Goal: Information Seeking & Learning: Learn about a topic

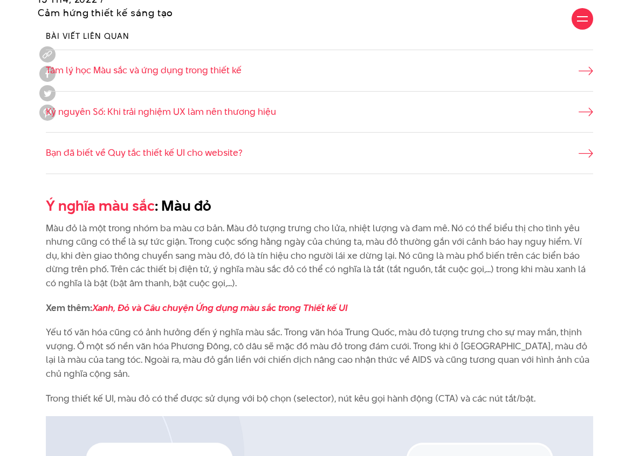
scroll to position [674, 0]
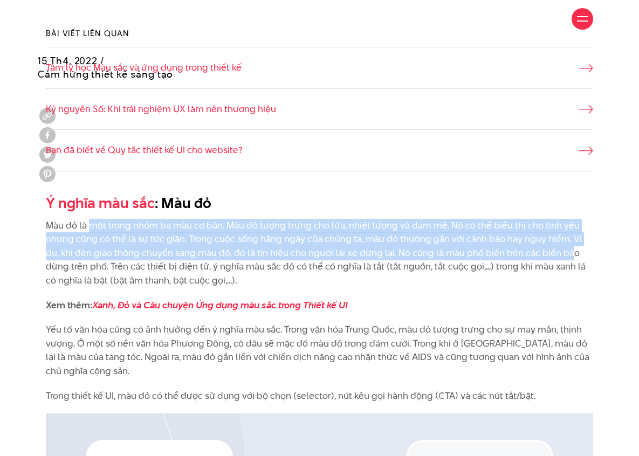
drag, startPoint x: 148, startPoint y: 226, endPoint x: 564, endPoint y: 246, distance: 416.4
click at [563, 246] on p "Màu đỏ là một trong nhóm ba màu cơ bản. Màu đỏ tượng trưng cho lửa, nhiệt lượng…" at bounding box center [319, 253] width 547 height 69
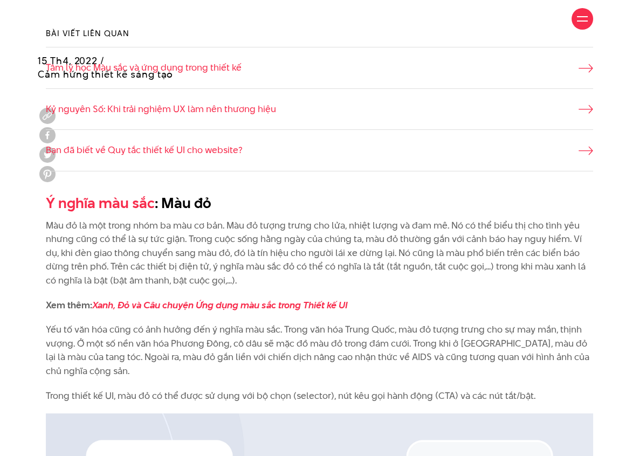
click at [539, 258] on p "Màu đỏ là một trong nhóm ba màu cơ bản. Màu đỏ tượng trưng cho lửa, nhiệt lượng…" at bounding box center [319, 253] width 547 height 69
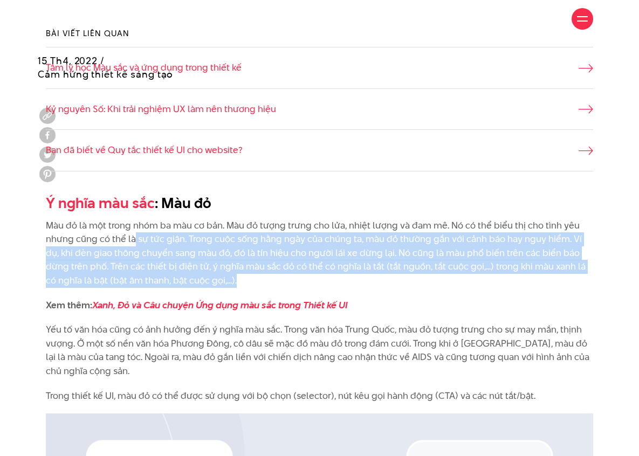
drag, startPoint x: 154, startPoint y: 243, endPoint x: 438, endPoint y: 279, distance: 286.2
click at [439, 282] on p "Màu đỏ là một trong nhóm ba màu cơ bản. Màu đỏ tượng trưng cho lửa, nhiệt lượng…" at bounding box center [319, 253] width 547 height 69
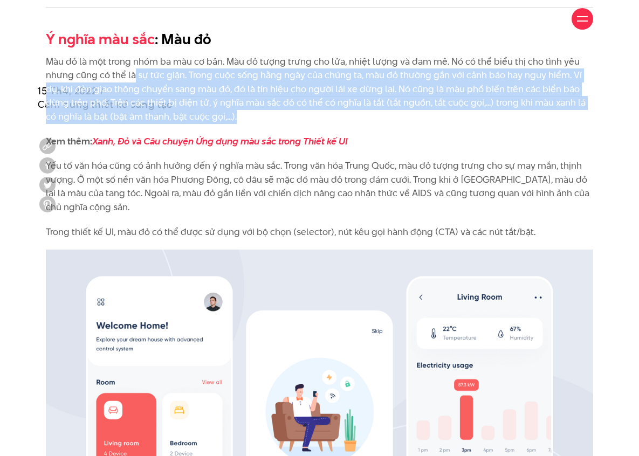
scroll to position [873, 0]
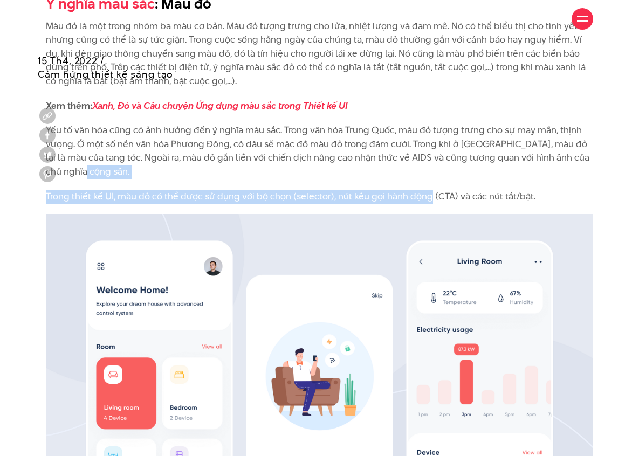
drag, startPoint x: 180, startPoint y: 178, endPoint x: 485, endPoint y: 191, distance: 305.2
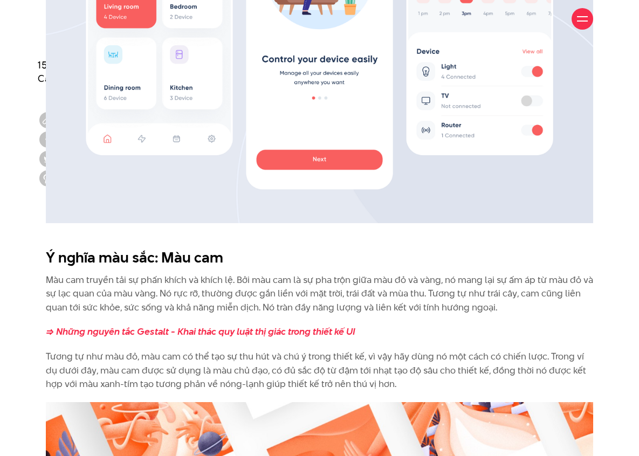
scroll to position [1279, 0]
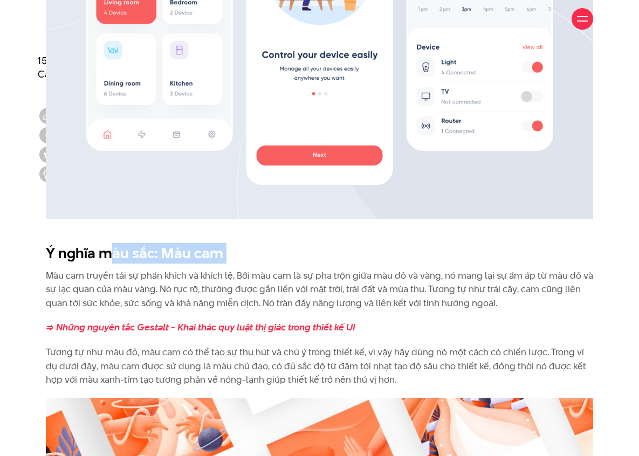
drag, startPoint x: 165, startPoint y: 255, endPoint x: 359, endPoint y: 275, distance: 195.5
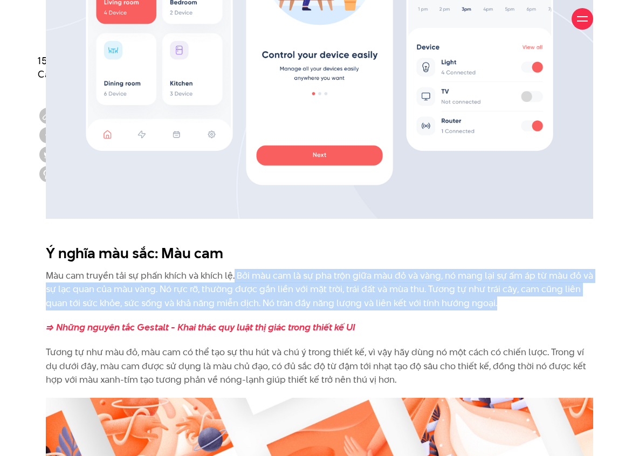
drag, startPoint x: 244, startPoint y: 272, endPoint x: 540, endPoint y: 298, distance: 297.5
click at [540, 298] on p "Màu cam truyền tải sự phấn khích và khích lệ. Bởi màu cam là sự pha trộn giữa m…" at bounding box center [319, 289] width 547 height 41
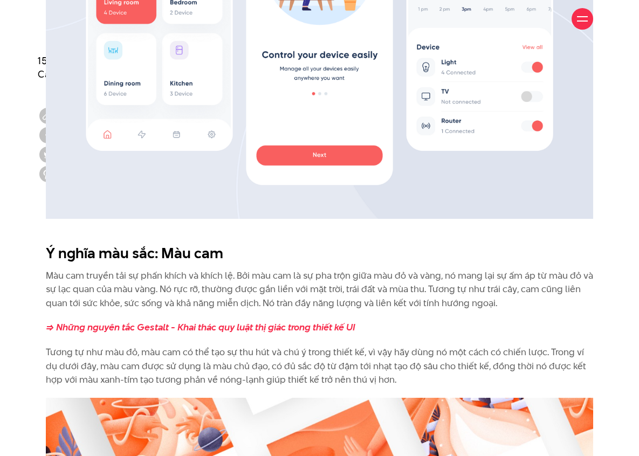
click at [479, 289] on p "Màu cam truyền tải sự phấn khích và khích lệ. Bởi màu cam là sự pha trộn giữa m…" at bounding box center [319, 289] width 547 height 41
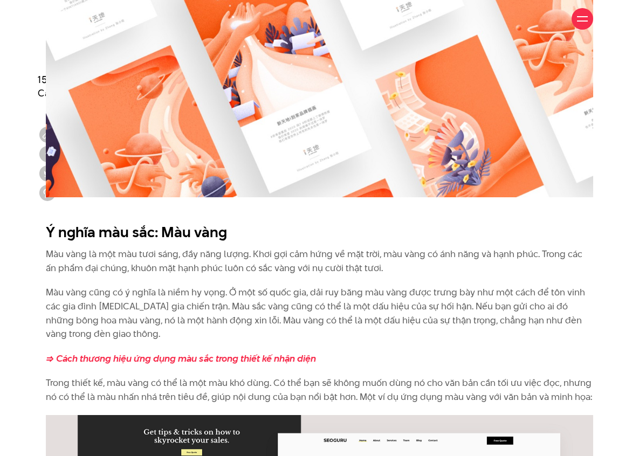
scroll to position [1908, 0]
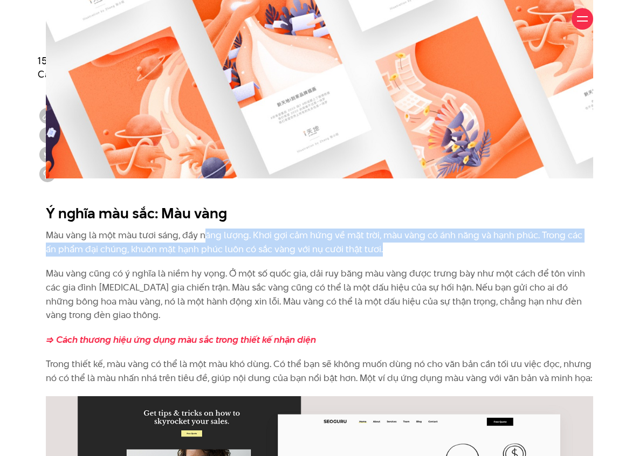
drag, startPoint x: 225, startPoint y: 242, endPoint x: 505, endPoint y: 246, distance: 279.7
click at [512, 243] on p "Màu vàng là một màu tươi sáng, đầy năng lượng. Khơi gợi cảm hứng về mặt trời, m…" at bounding box center [319, 241] width 547 height 27
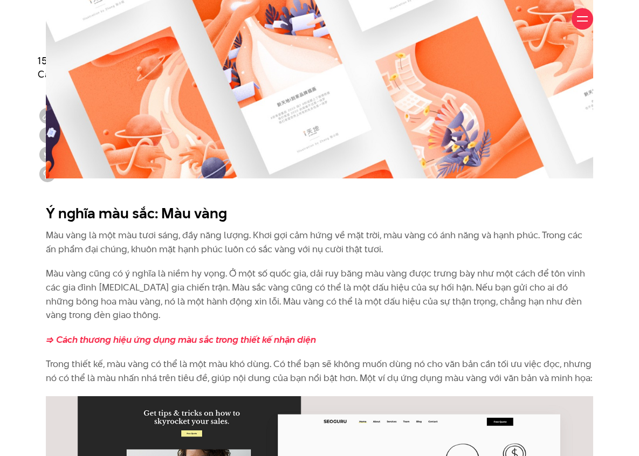
click at [499, 245] on p "Màu vàng là một màu tươi sáng, đầy năng lượng. Khơi gợi cảm hứng về mặt trời, m…" at bounding box center [319, 241] width 547 height 27
drag, startPoint x: 391, startPoint y: 231, endPoint x: 548, endPoint y: 239, distance: 157.5
click at [550, 237] on p "Màu vàng là một màu tươi sáng, đầy năng lượng. Khơi gợi cảm hứng về mặt trời, m…" at bounding box center [319, 241] width 547 height 27
click at [481, 279] on p "Màu vàng cũng có ý nghĩa là niềm hy vọng. Ở một số quốc gia, dải ruy băng màu v…" at bounding box center [319, 294] width 547 height 55
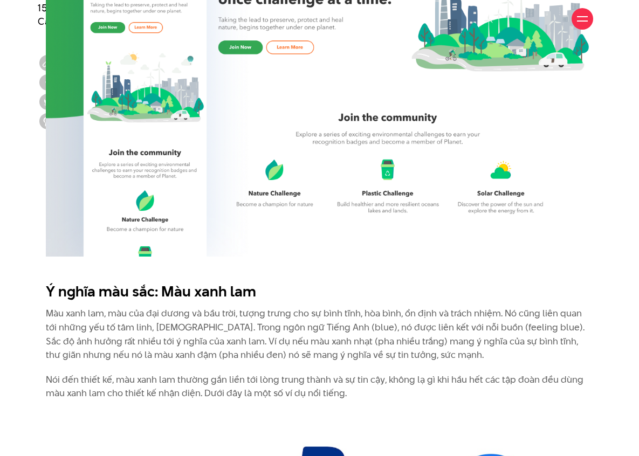
scroll to position [3200, 0]
